Goal: Find specific page/section: Find specific page/section

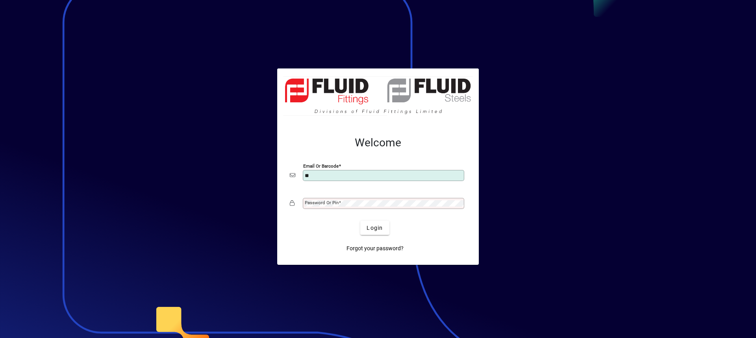
type input "**********"
click at [360, 221] on button "Login" at bounding box center [374, 228] width 29 height 14
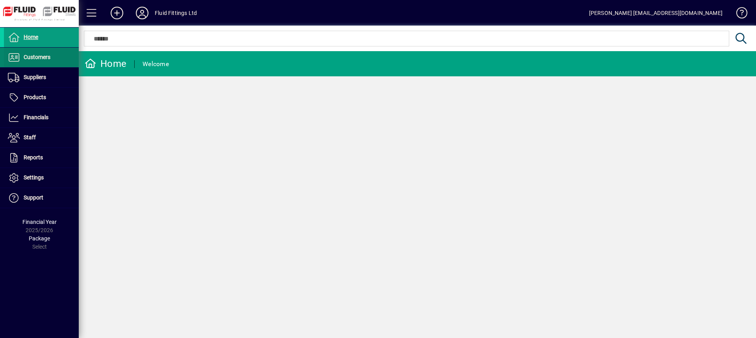
click at [54, 50] on span at bounding box center [41, 57] width 75 height 19
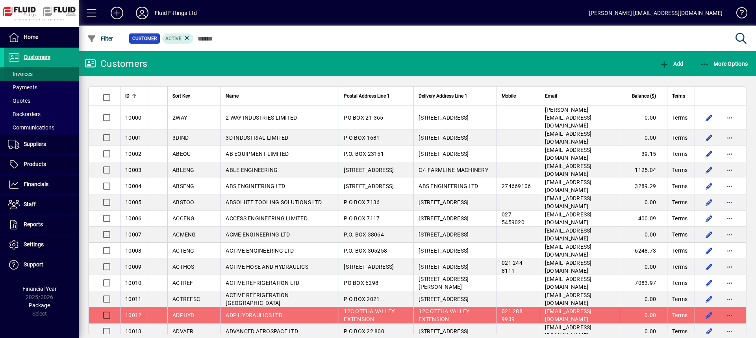
click at [34, 74] on span at bounding box center [41, 74] width 75 height 19
